Goal: Task Accomplishment & Management: Complete application form

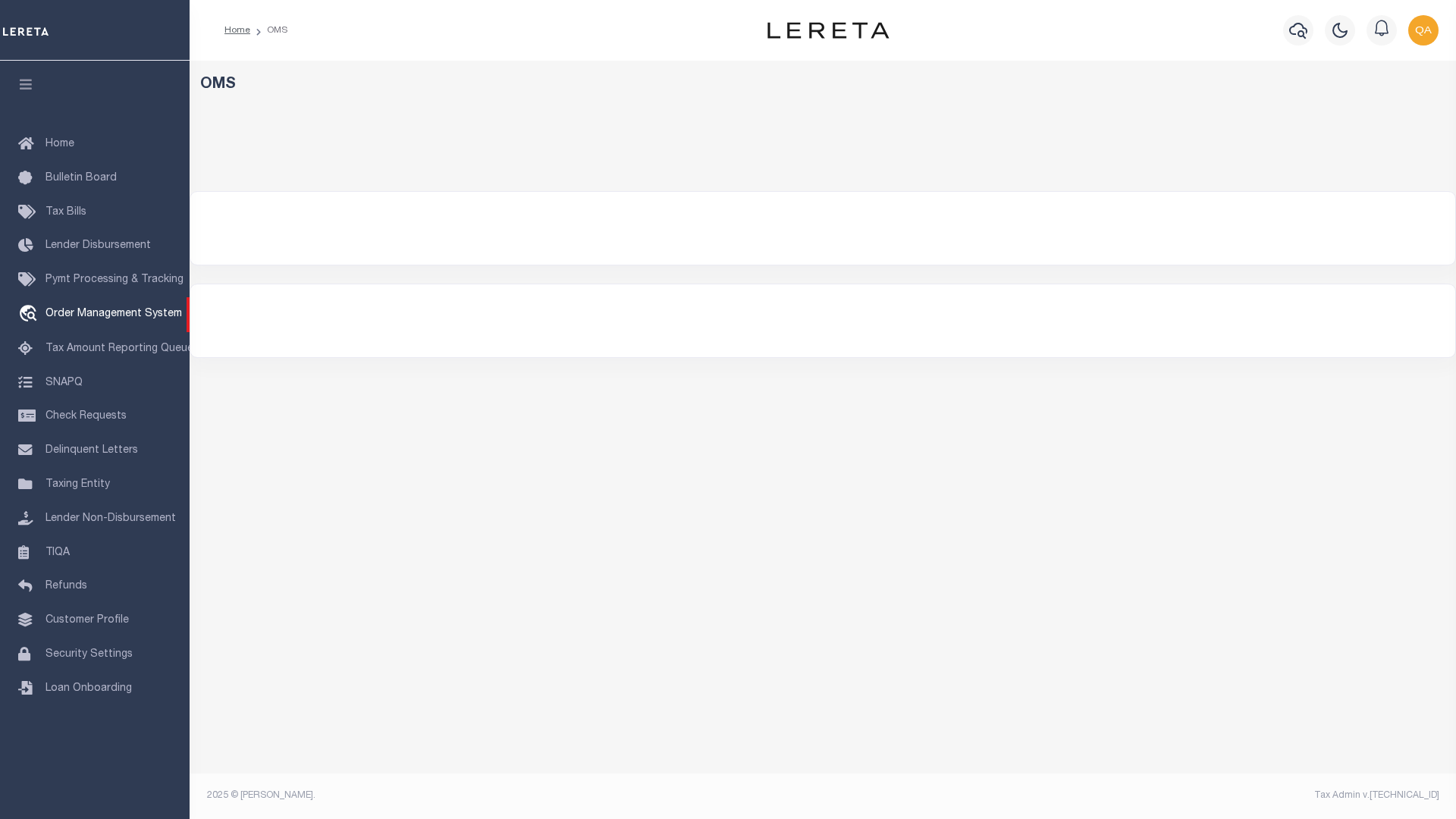
select select "200"
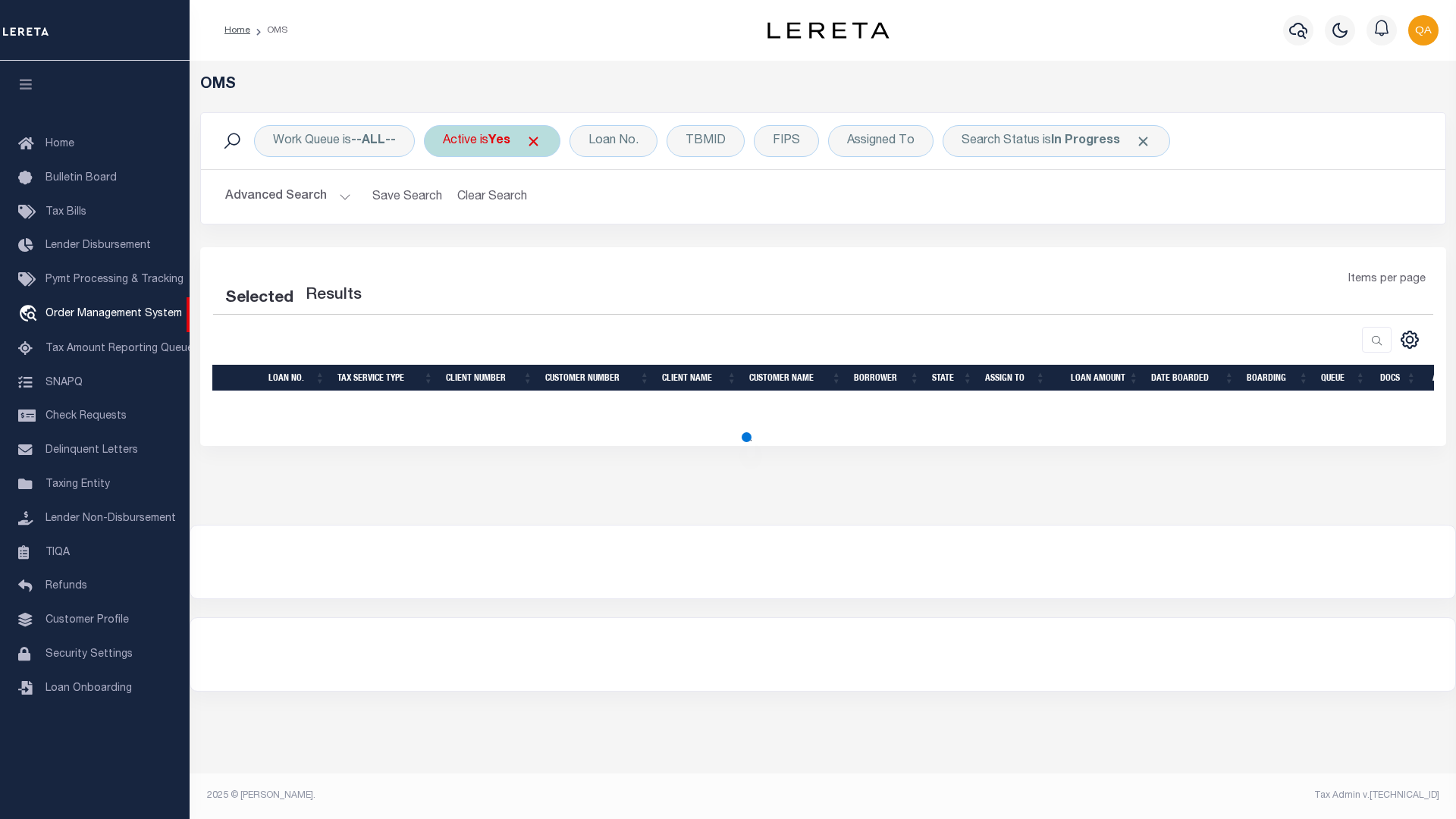
click at [540, 141] on span at bounding box center [533, 141] width 16 height 16
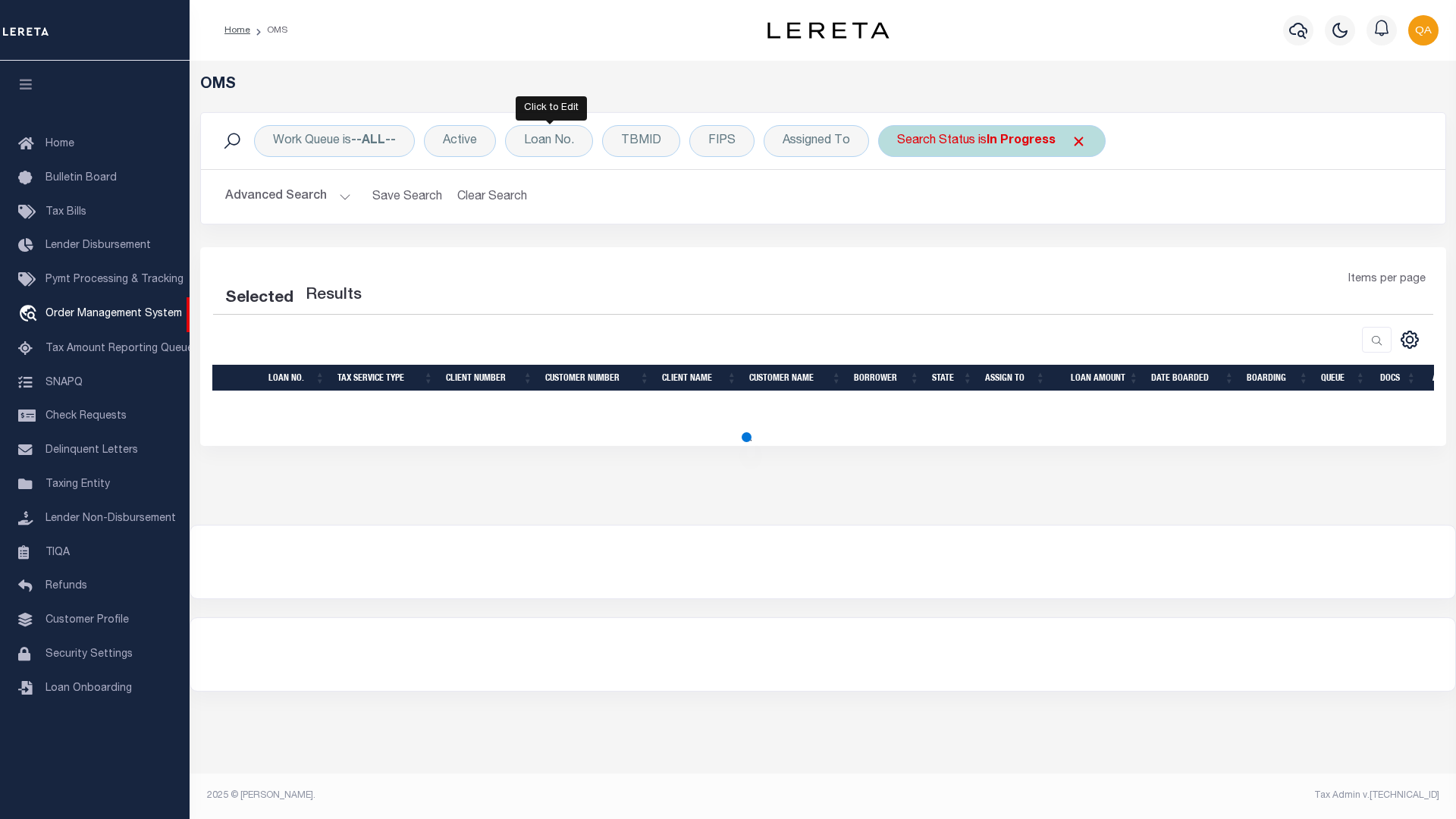
click at [1076, 141] on span at bounding box center [1078, 141] width 16 height 16
select select "200"
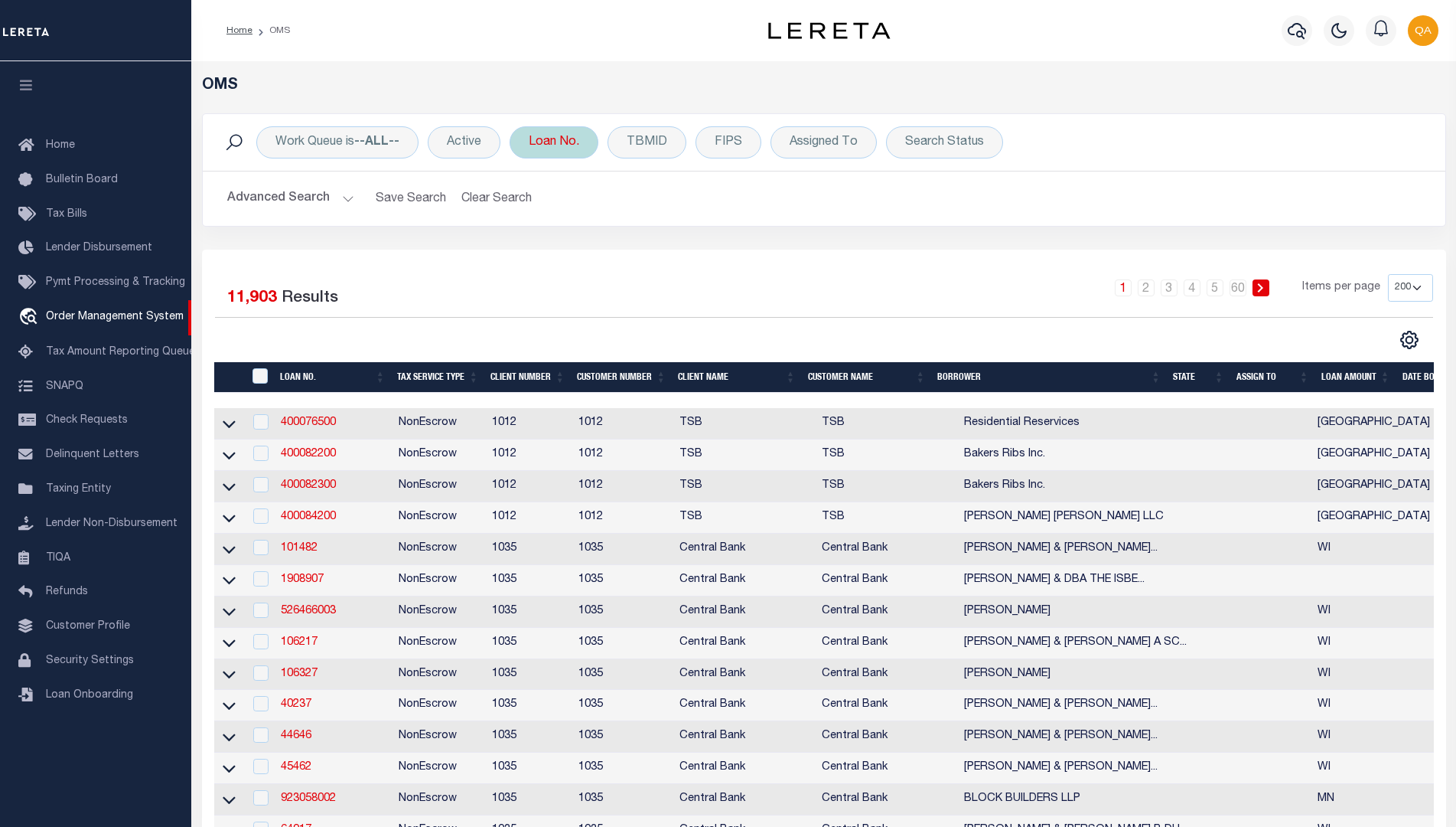
click at [555, 143] on div "Loan No." at bounding box center [553, 143] width 88 height 32
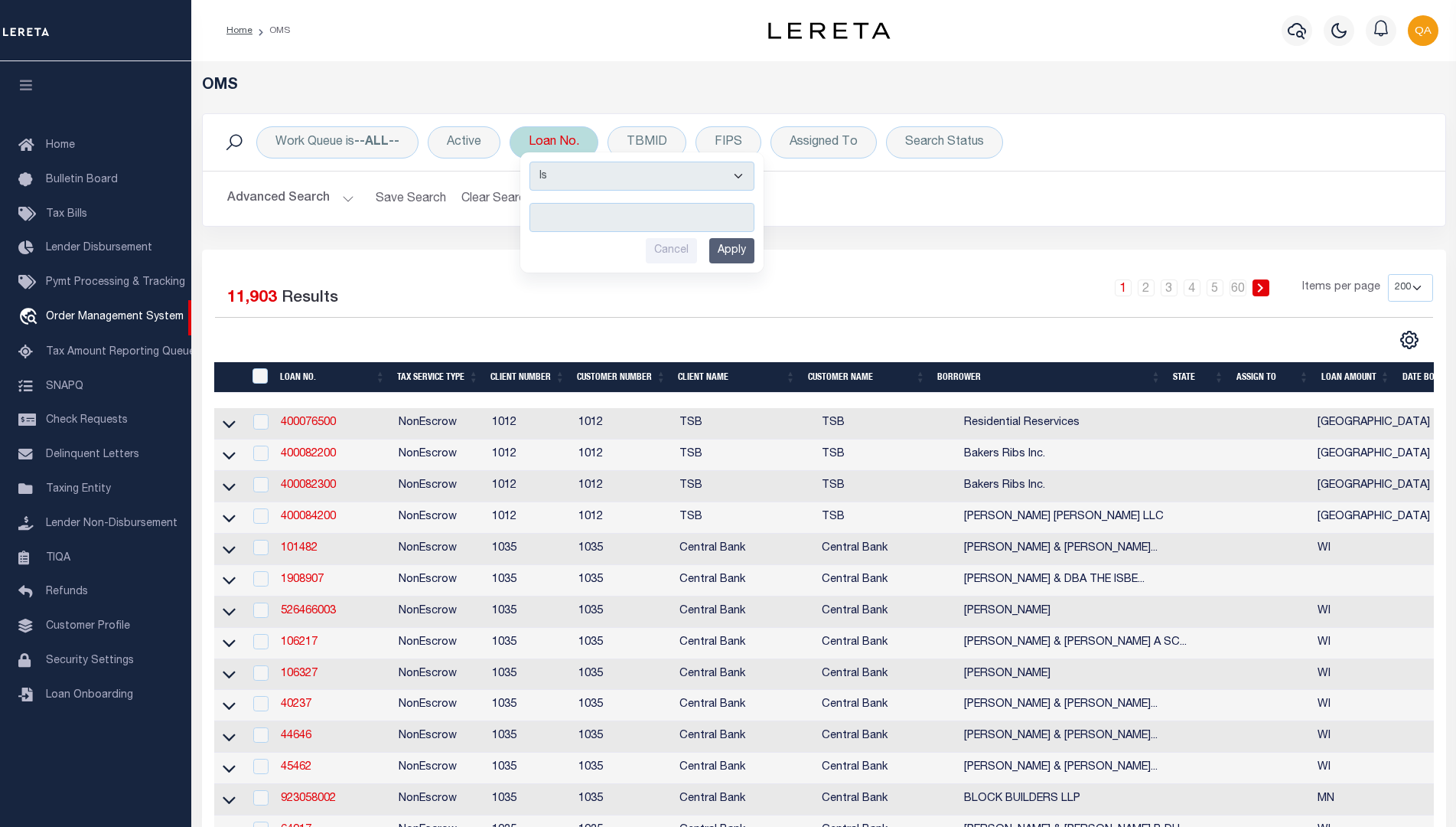
type input "Automation-09-10-25T08:16:49-1"
click at [734, 250] on input "Apply" at bounding box center [732, 250] width 46 height 26
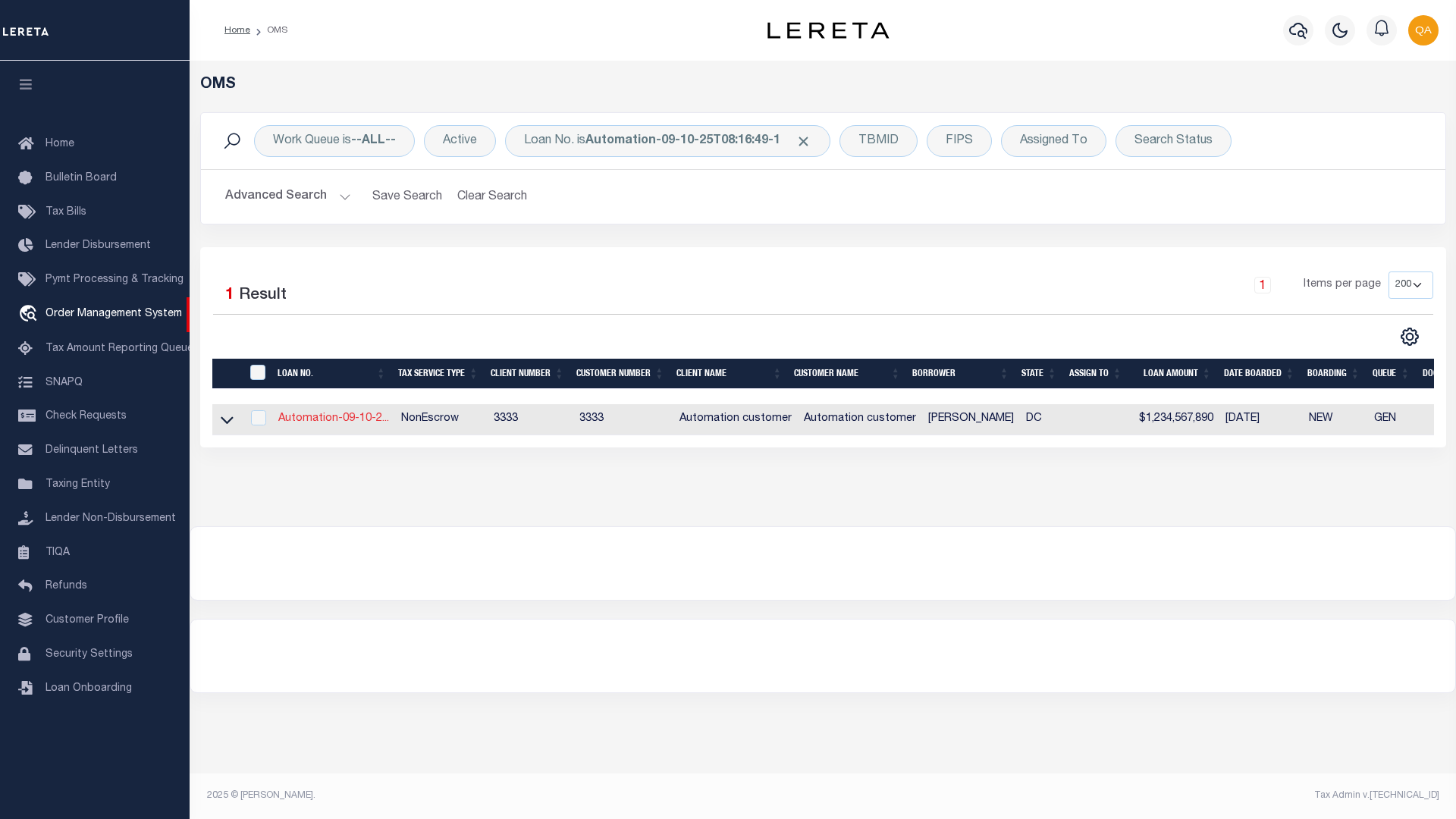
click at [332, 420] on link "Automation-09-10-2..." at bounding box center [334, 418] width 111 height 10
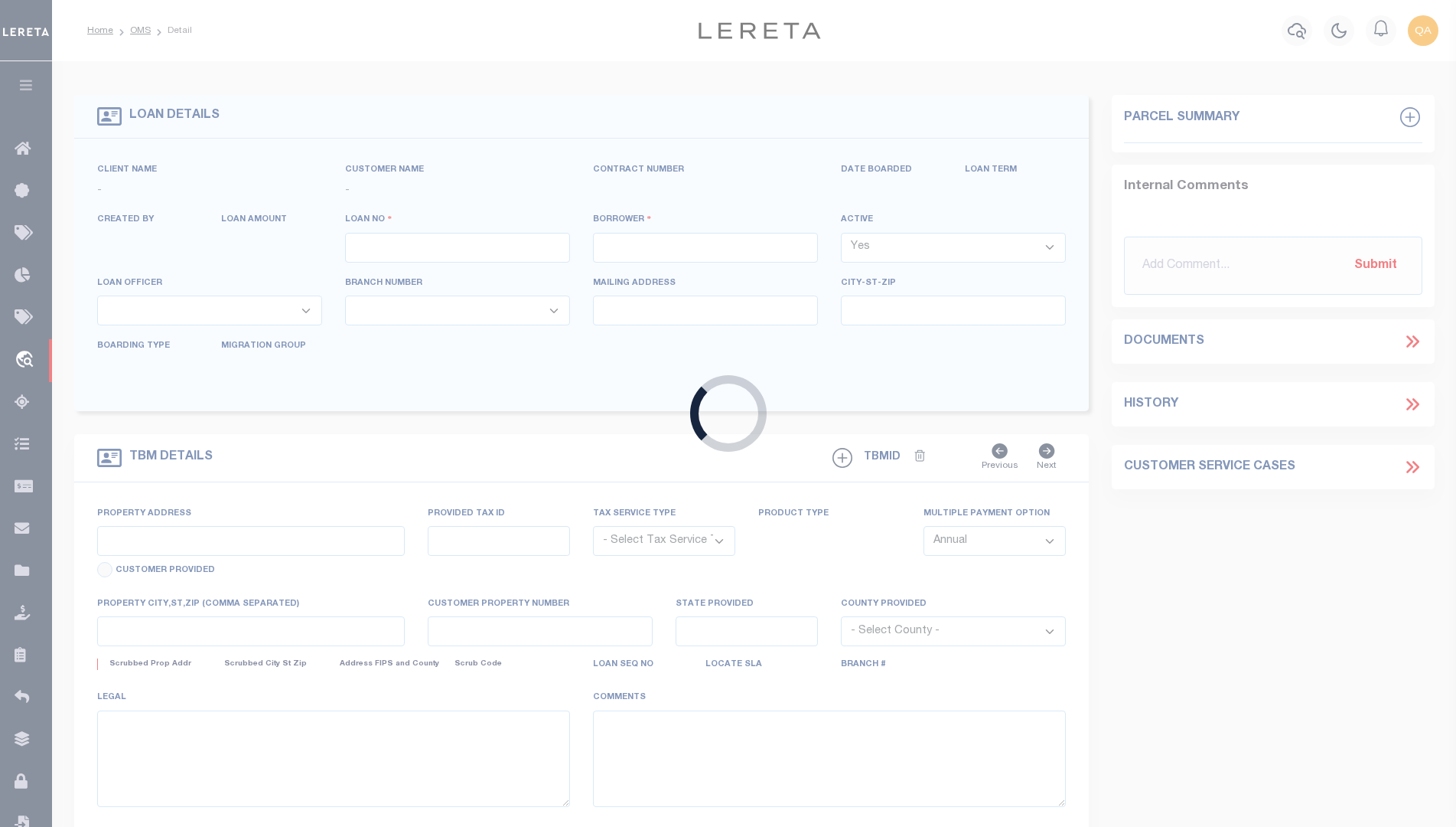
type input "Automation-09-10-25T08:16:49-1"
type input "[PERSON_NAME]"
select select
type input "[STREET_ADDRESS]"
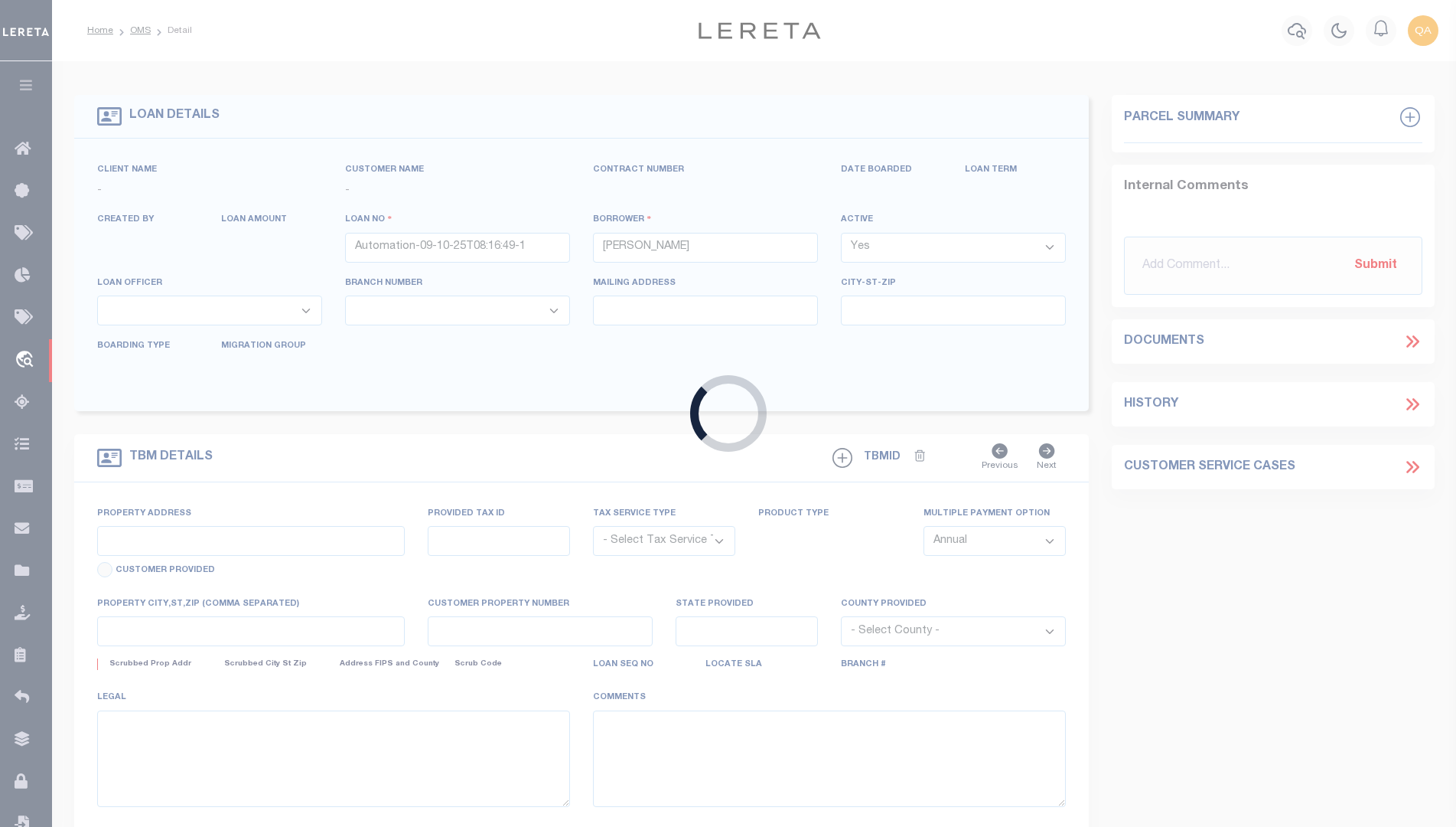
type input "[US_STATE][GEOGRAPHIC_DATA] 20032-5418"
type input "[DATE]"
select select "10"
select select "NonEscrow"
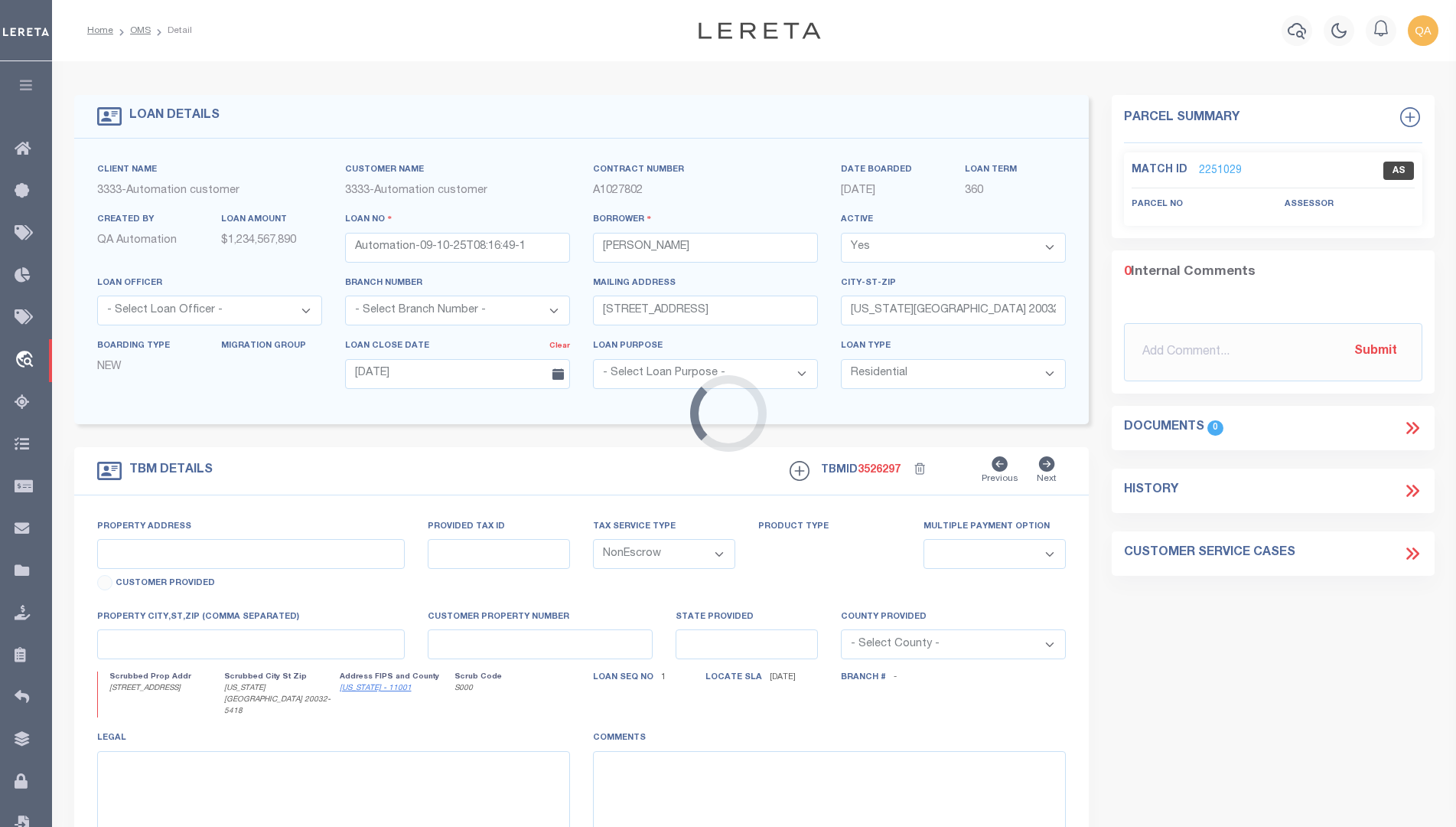
select select "155695"
type input "[STREET_ADDRESS]"
select select
type input "[US_STATE][GEOGRAPHIC_DATA] 20032-5418"
type input "DC"
